Goal: Information Seeking & Learning: Learn about a topic

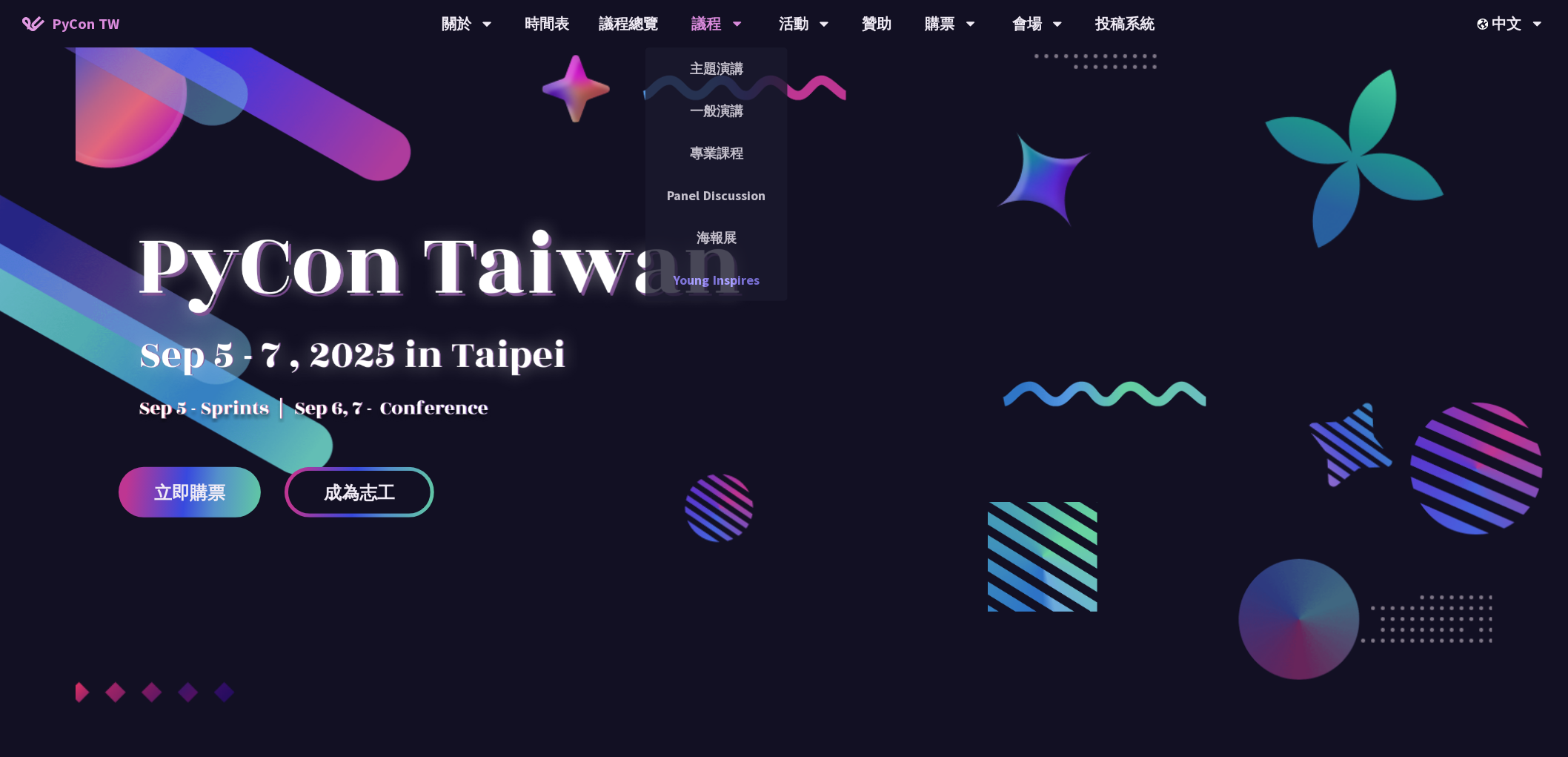
click at [707, 282] on link "Young Inspires" at bounding box center [716, 280] width 142 height 35
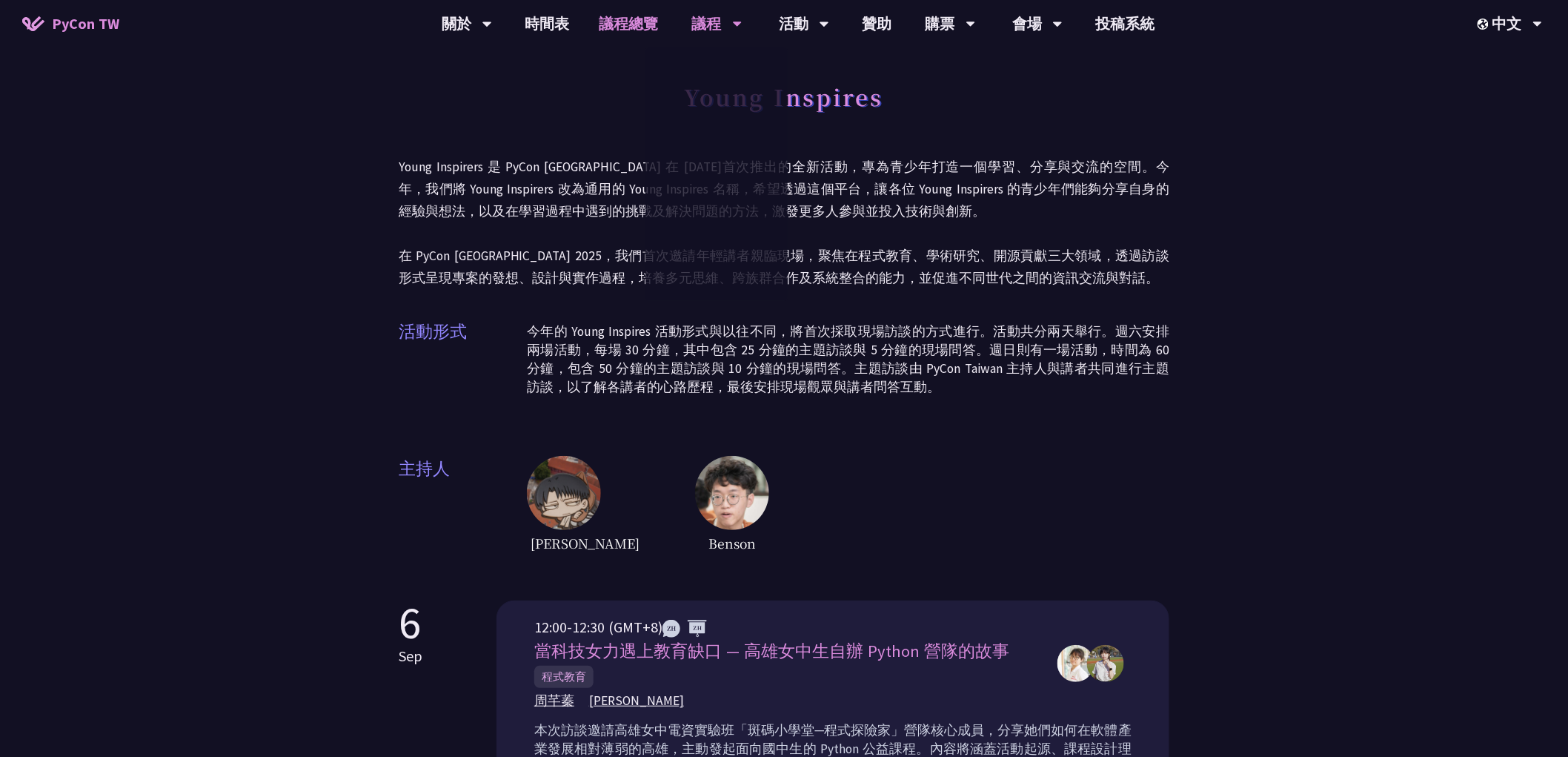
click at [649, 24] on link "議程總覽" at bounding box center [629, 24] width 89 height 48
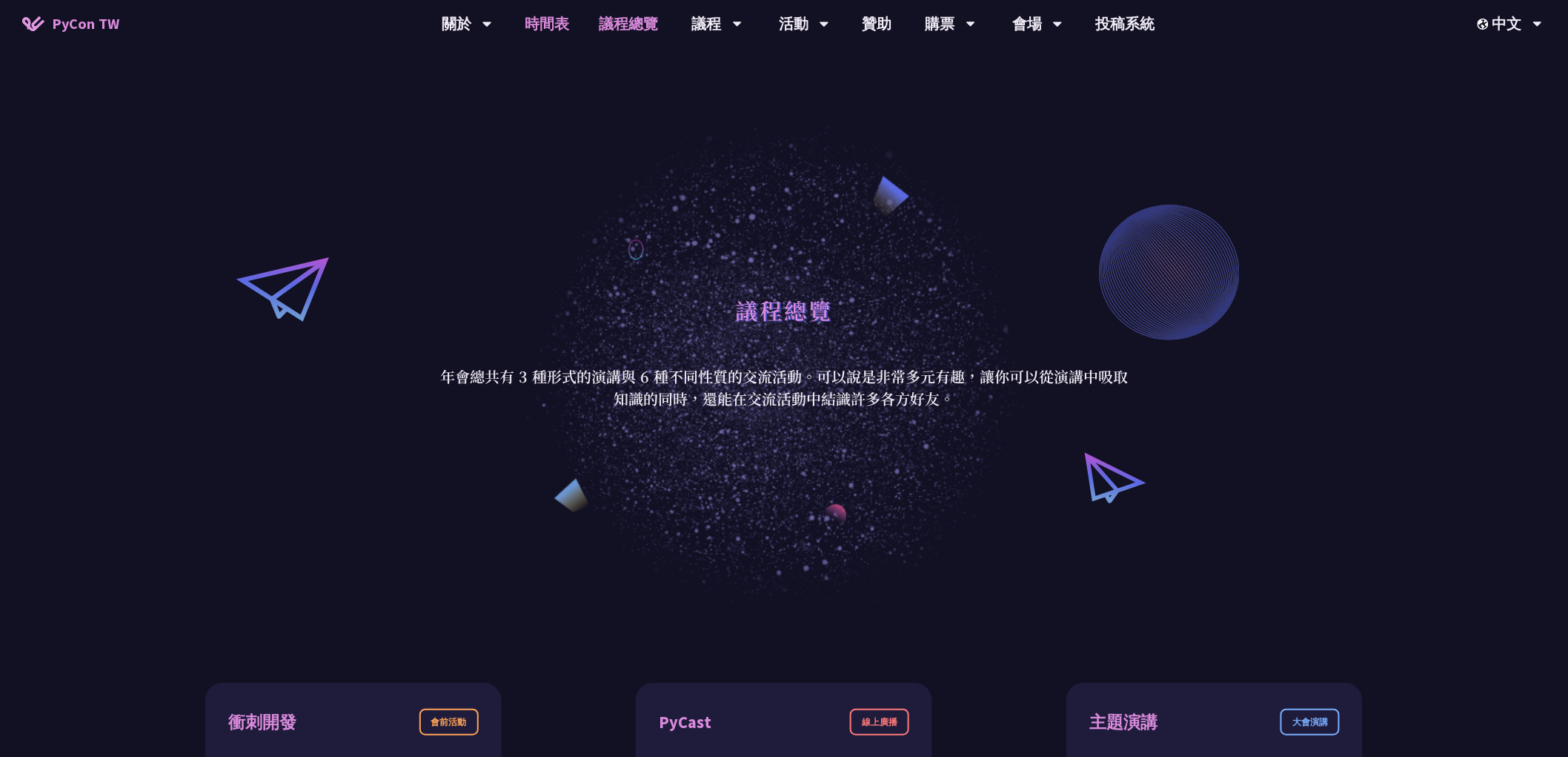
click at [565, 31] on link "時間表" at bounding box center [547, 24] width 74 height 48
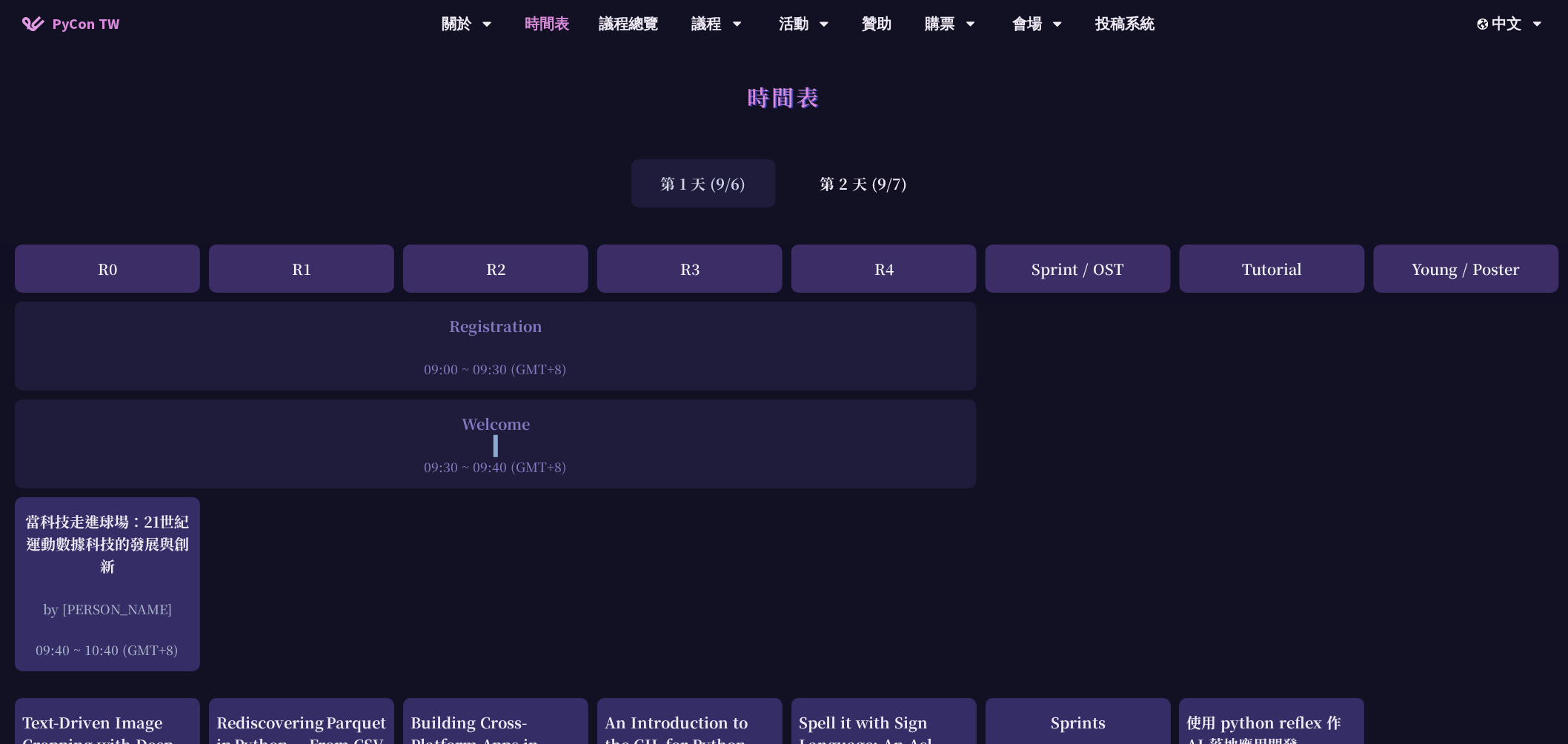
drag, startPoint x: 457, startPoint y: 433, endPoint x: 558, endPoint y: 435, distance: 101.0
click at [558, 435] on div at bounding box center [495, 446] width 947 height 22
click at [640, 455] on div at bounding box center [495, 446] width 947 height 22
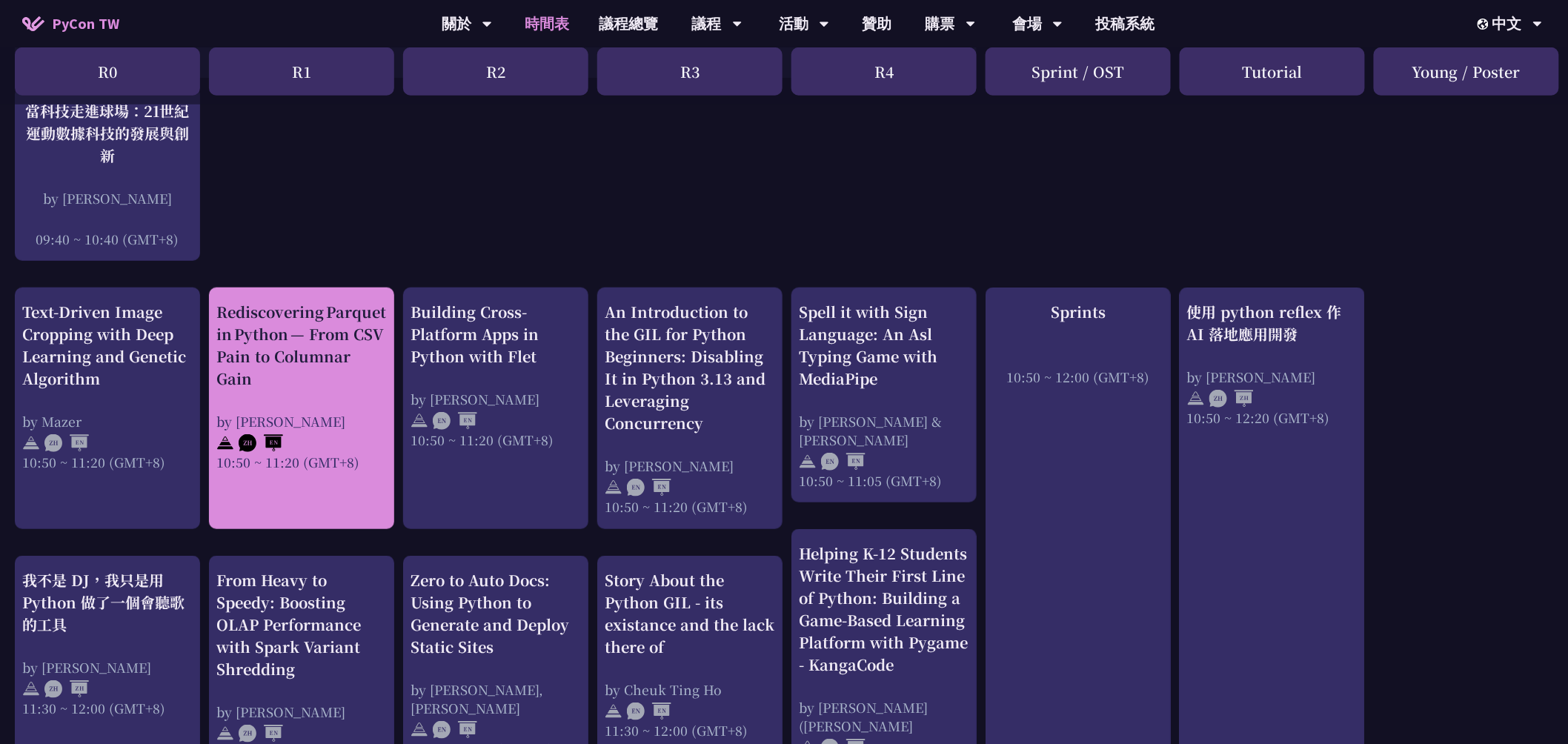
scroll to position [411, 0]
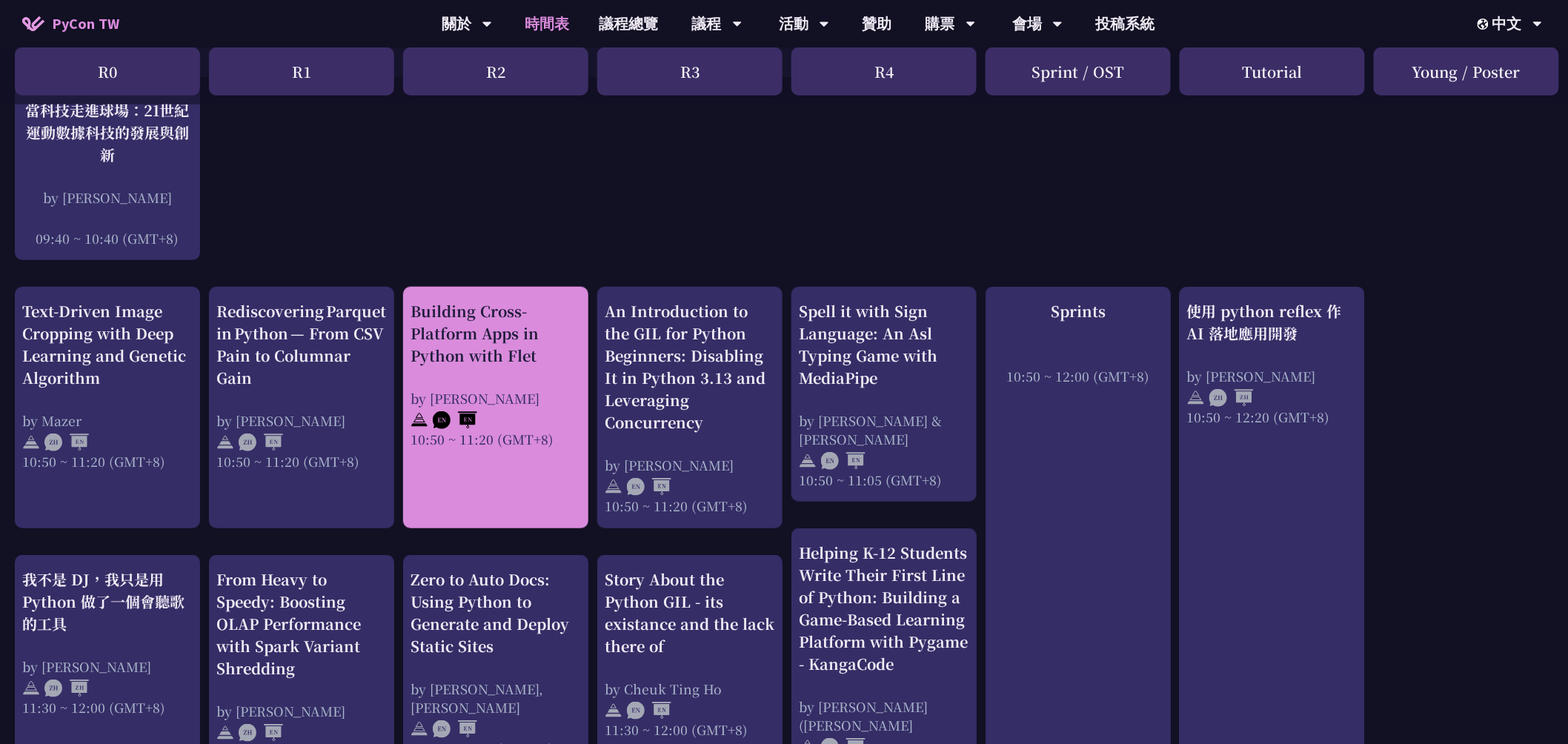
click at [482, 346] on div "Building Cross-Platform Apps in Python with Flet" at bounding box center [496, 334] width 170 height 67
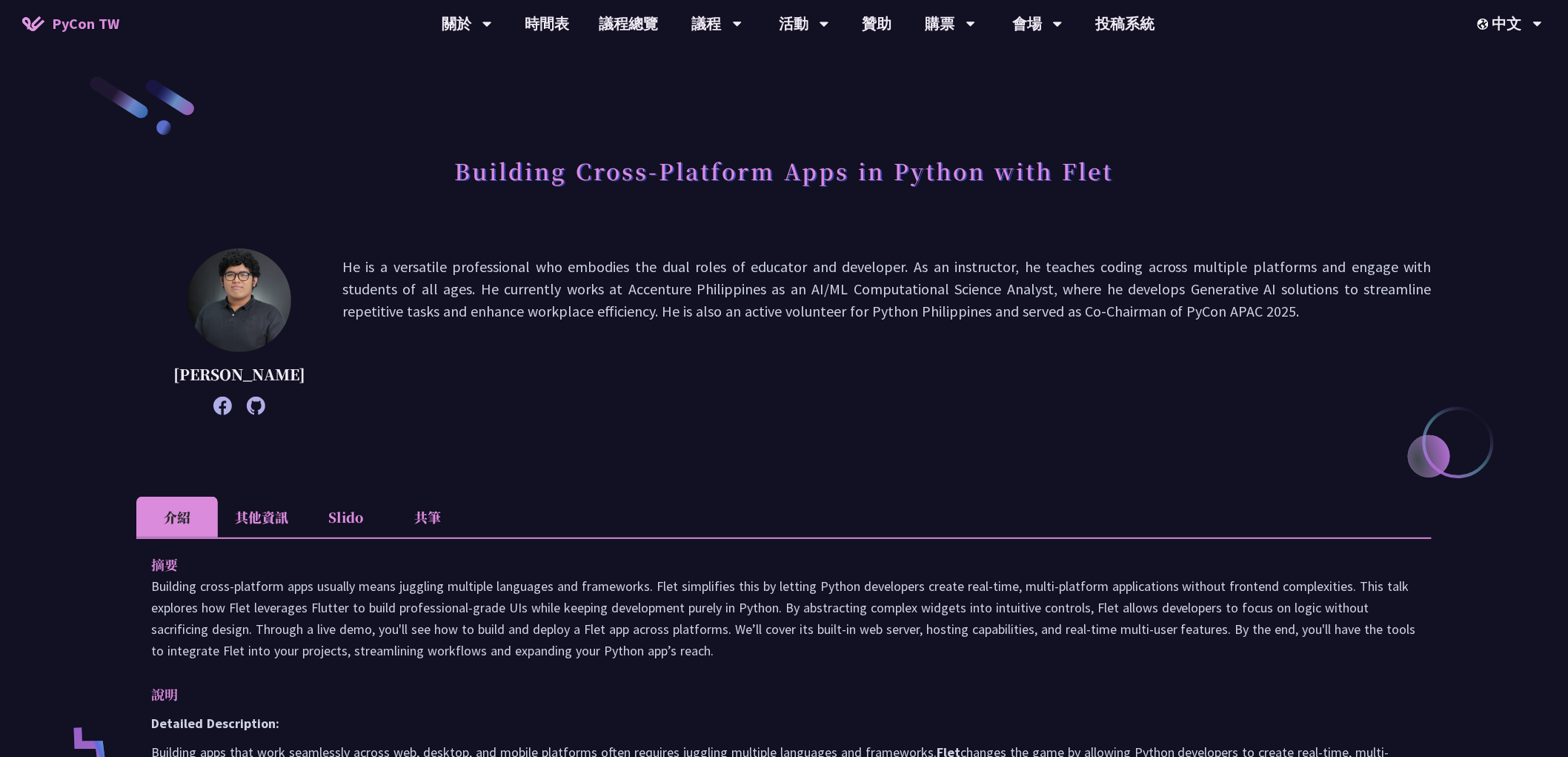
click at [1067, 165] on h1 "Building Cross-Platform Apps in Python with Flet" at bounding box center [784, 170] width 659 height 45
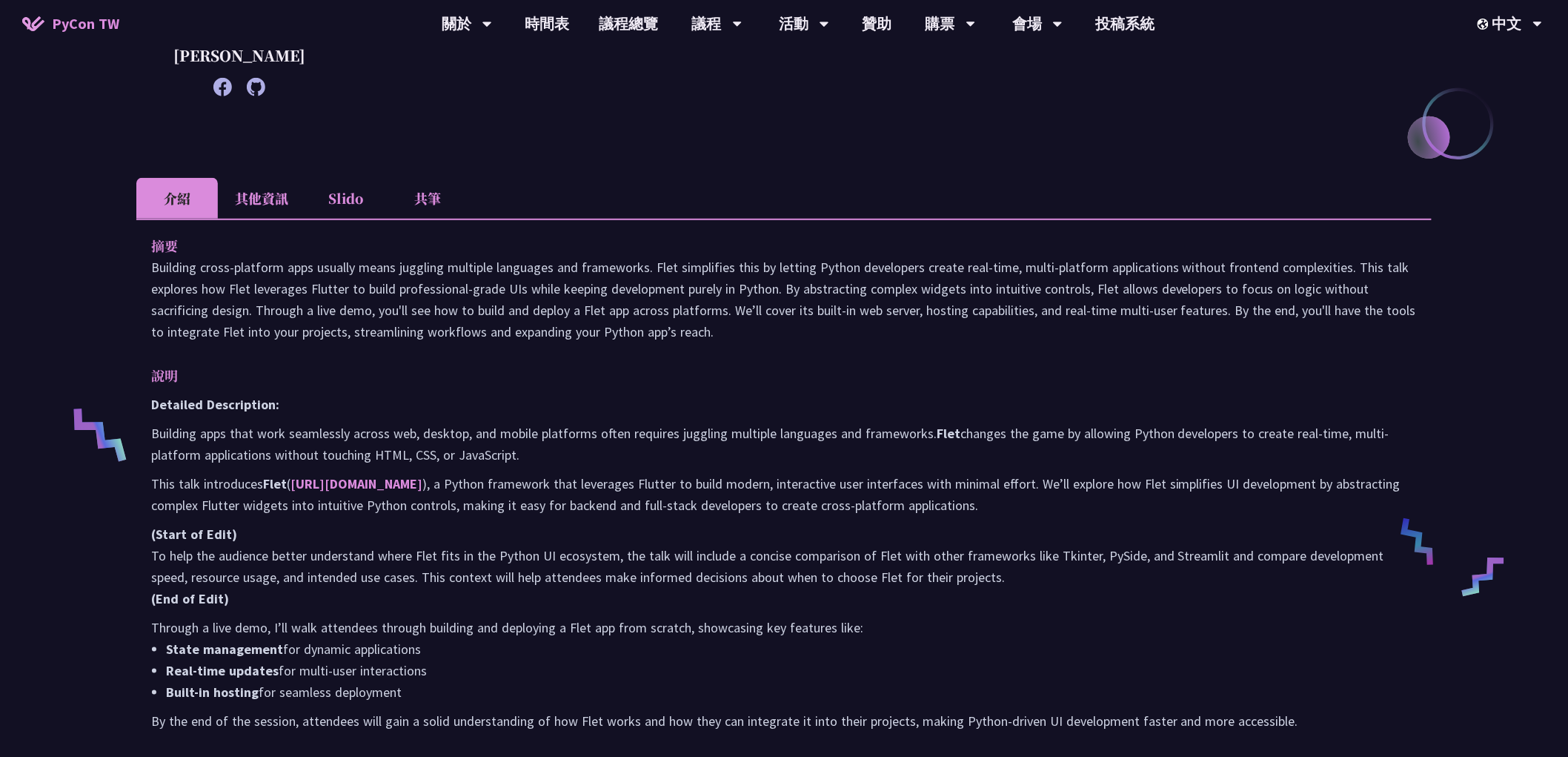
scroll to position [329, 0]
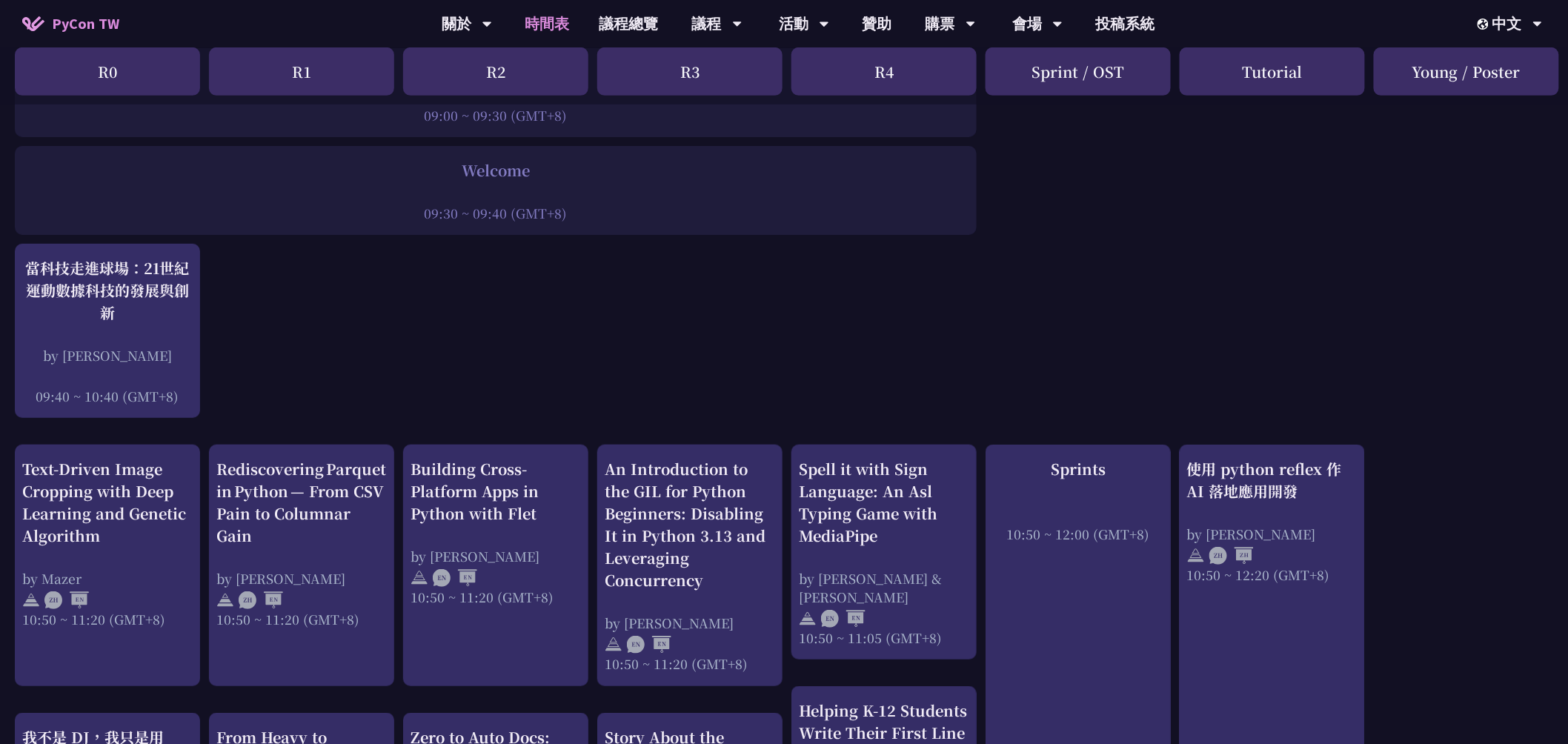
scroll to position [246, 0]
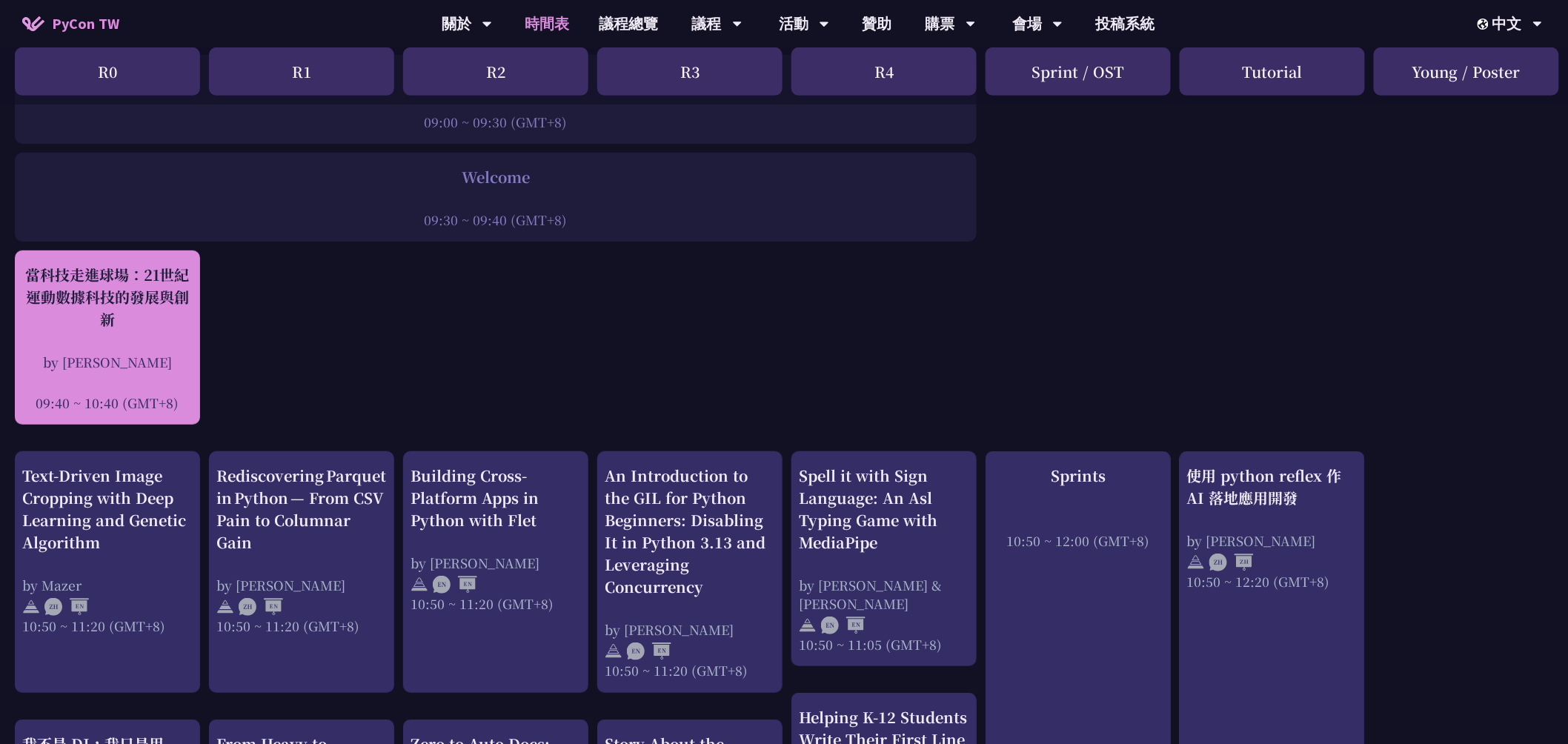
click at [158, 306] on div "當科技走進球場：21世紀運動數據科技的發展與創新" at bounding box center [107, 297] width 170 height 67
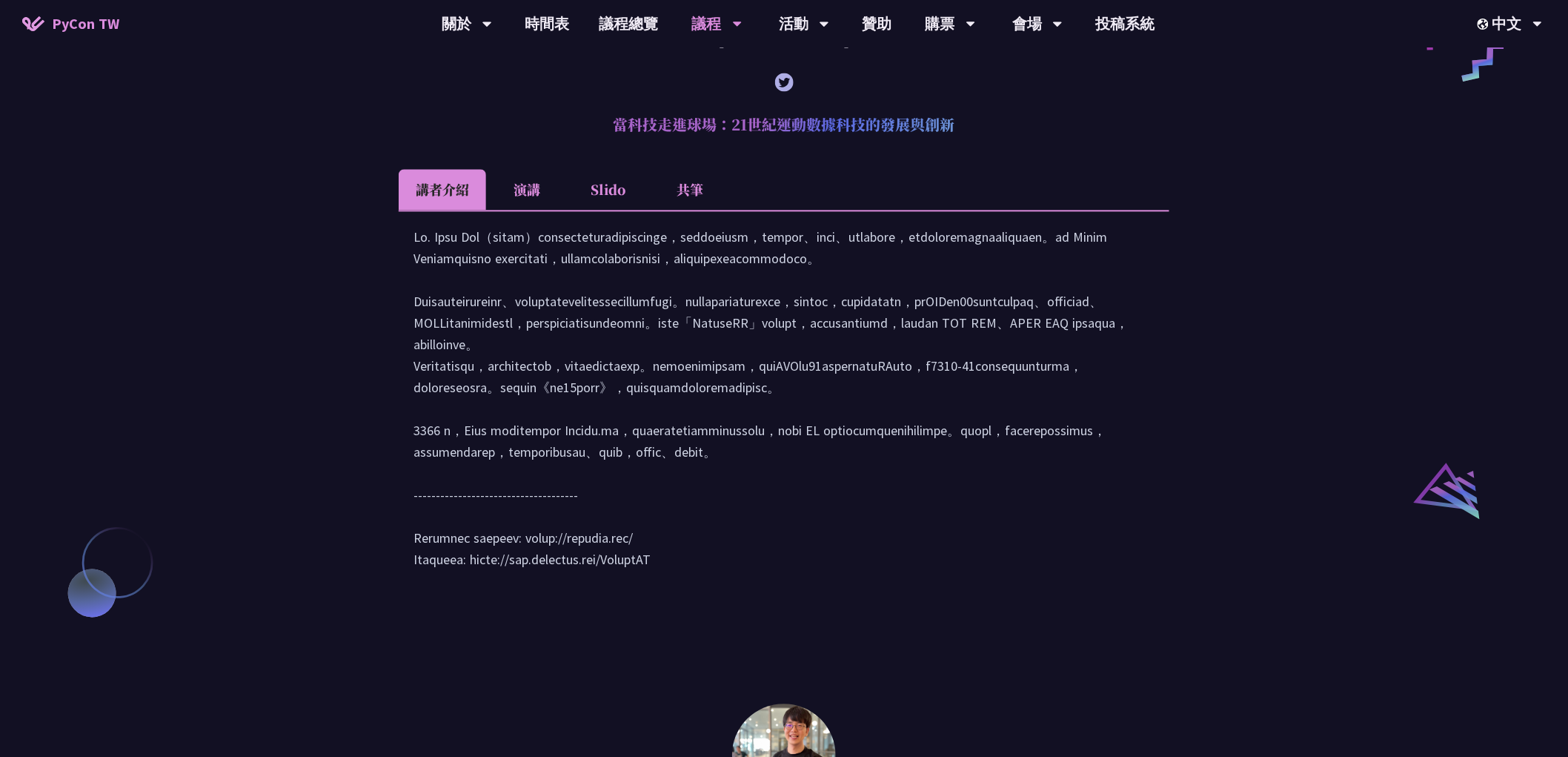
scroll to position [1369, 0]
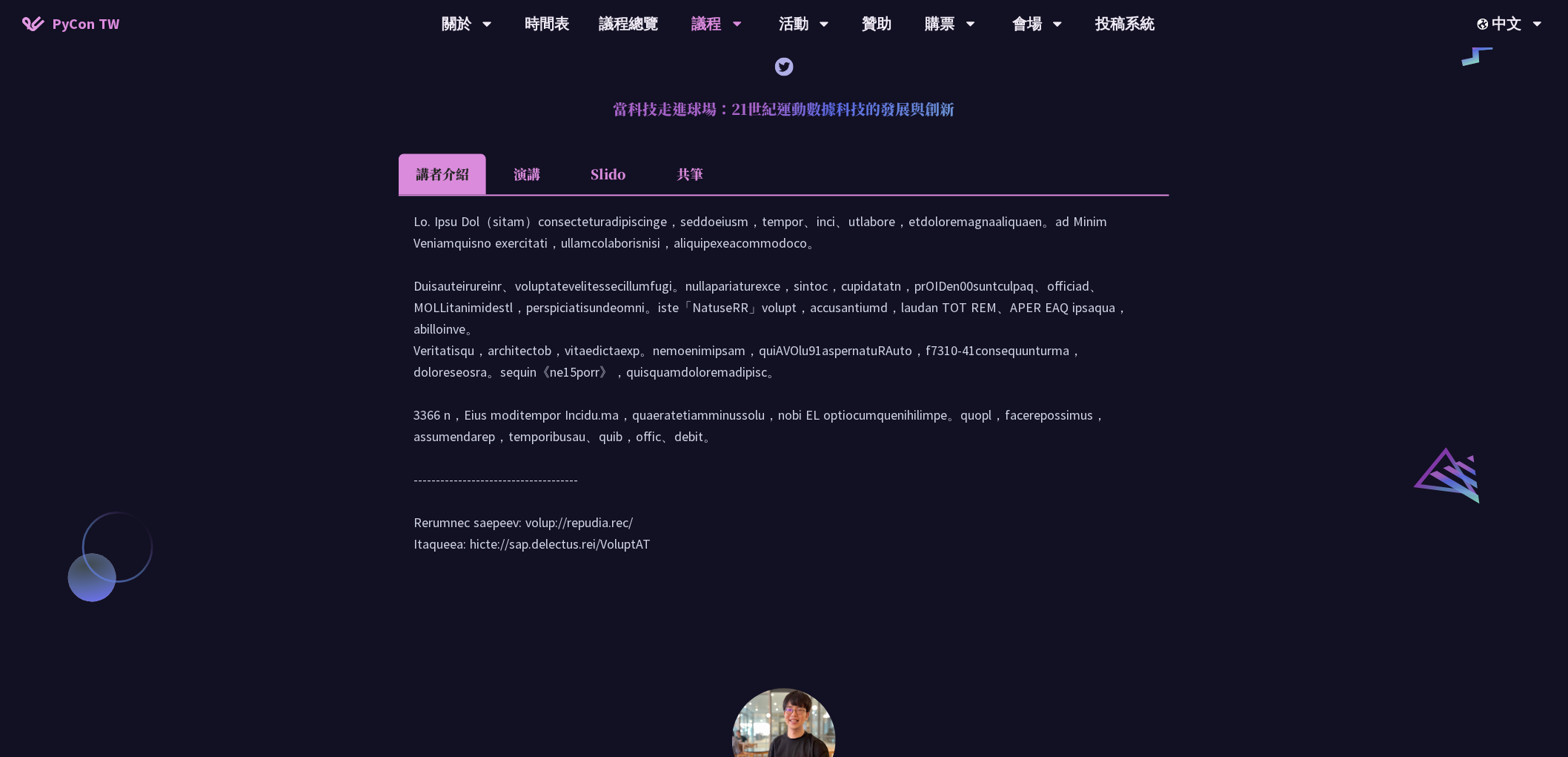
click at [239, 238] on div "[PERSON_NAME] (tiangolo) Behind the scenes of FastAPI and friends for developer…" at bounding box center [784, 227] width 1568 height 2155
drag, startPoint x: 224, startPoint y: 341, endPoint x: 235, endPoint y: 341, distance: 11.0
click at [224, 341] on div "[PERSON_NAME] (tiangolo) Behind the scenes of FastAPI and friends for developer…" at bounding box center [784, 227] width 1568 height 2155
click at [299, 290] on div "[PERSON_NAME] (tiangolo) Behind the scenes of FastAPI and friends for developer…" at bounding box center [784, 227] width 1568 height 2155
drag, startPoint x: 488, startPoint y: 254, endPoint x: 517, endPoint y: 257, distance: 29.2
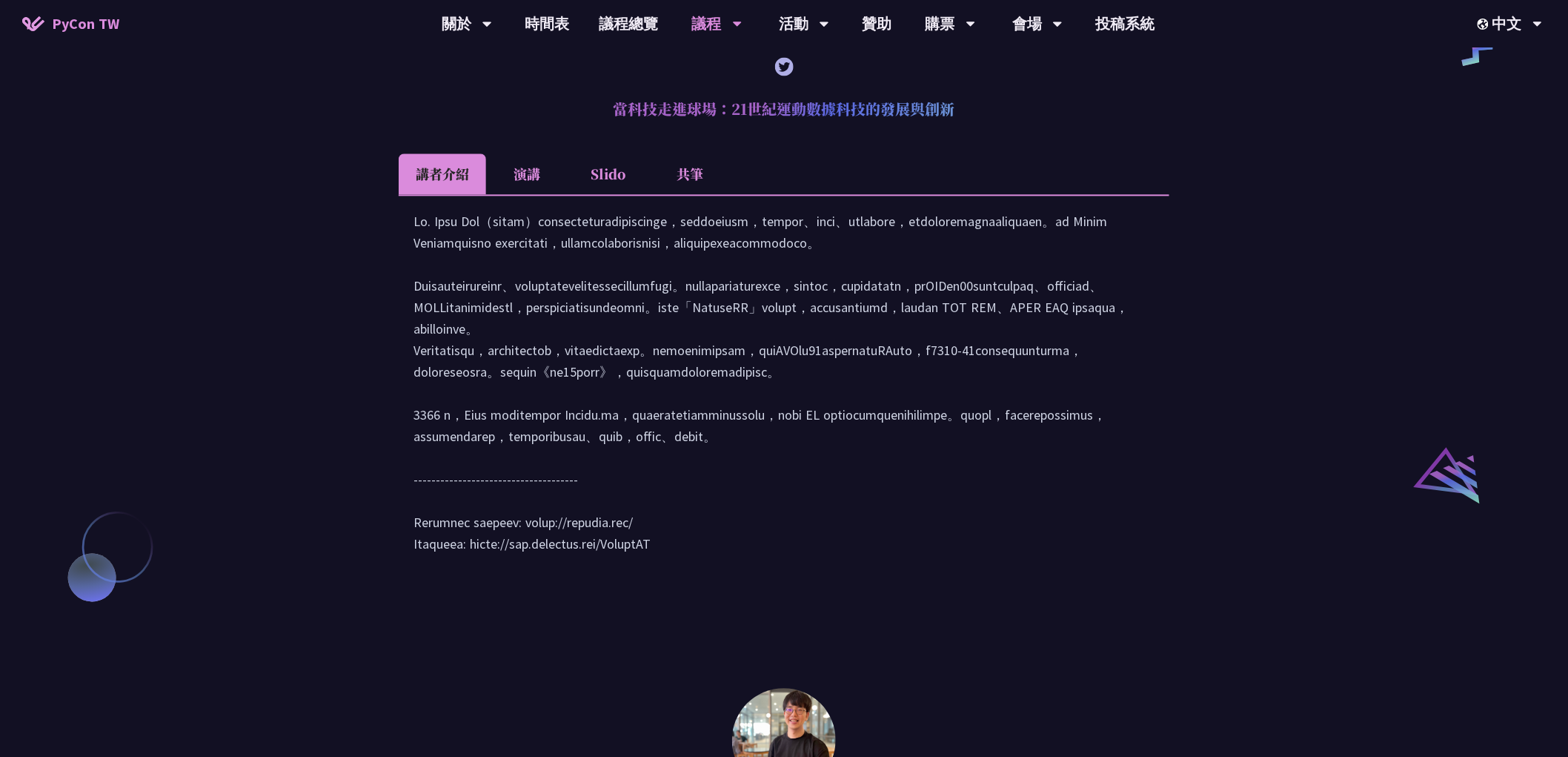
click at [513, 257] on div at bounding box center [784, 389] width 741 height 358
click at [519, 257] on div at bounding box center [784, 389] width 741 height 358
drag, startPoint x: 523, startPoint y: 257, endPoint x: 490, endPoint y: 263, distance: 33.5
click at [490, 263] on div at bounding box center [784, 389] width 741 height 358
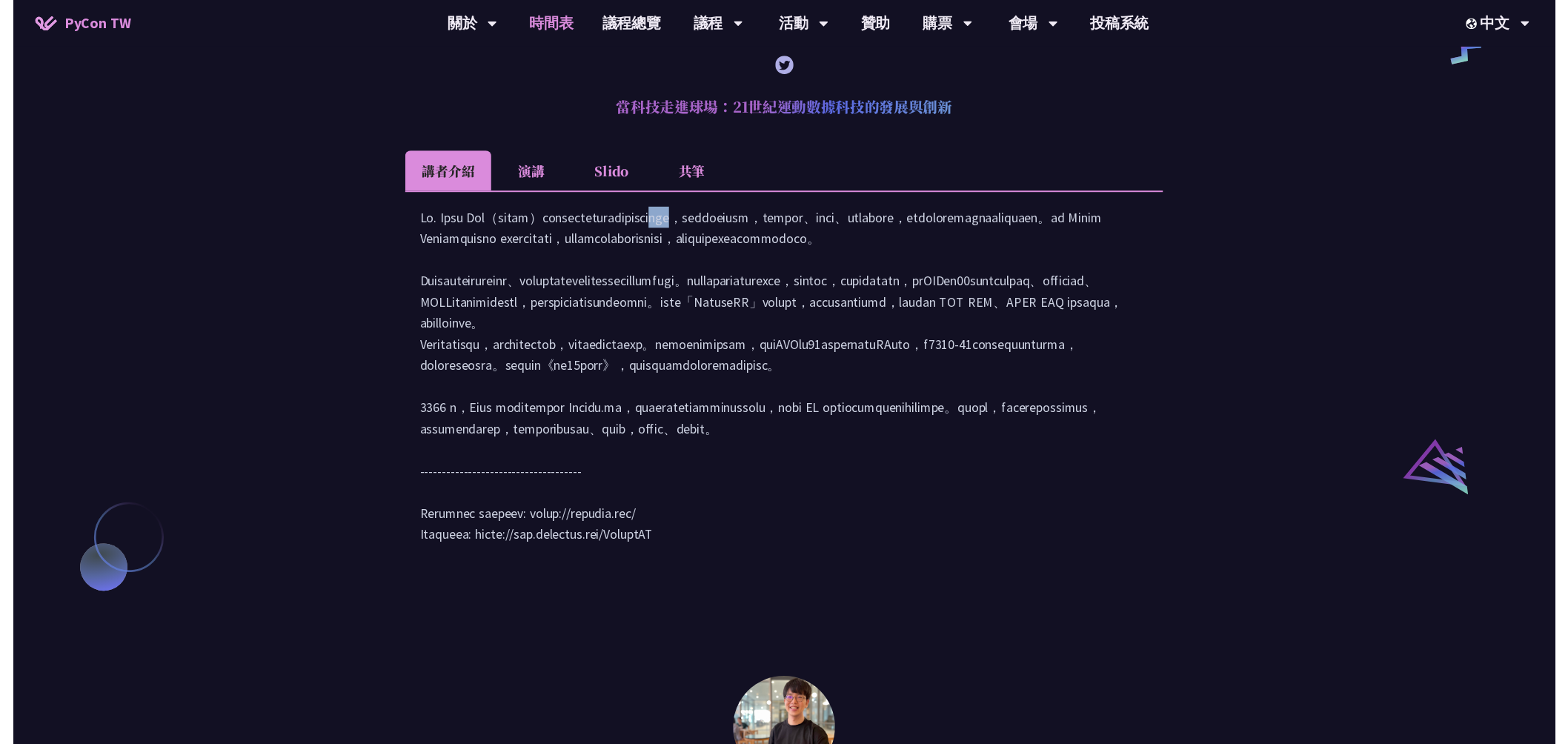
scroll to position [246, 0]
